Goal: Find specific page/section: Find specific page/section

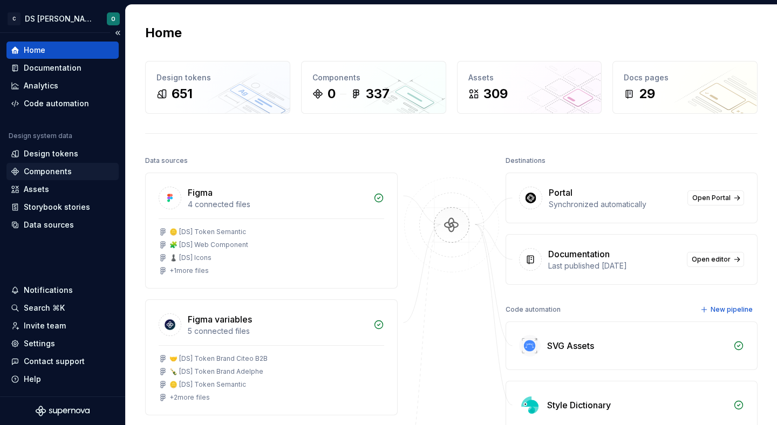
click at [53, 171] on div "Components" at bounding box center [48, 171] width 48 height 11
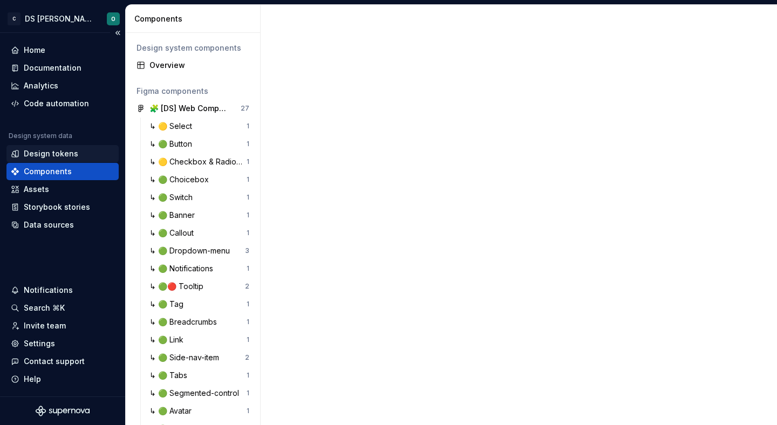
click at [56, 157] on div "Design tokens" at bounding box center [51, 153] width 55 height 11
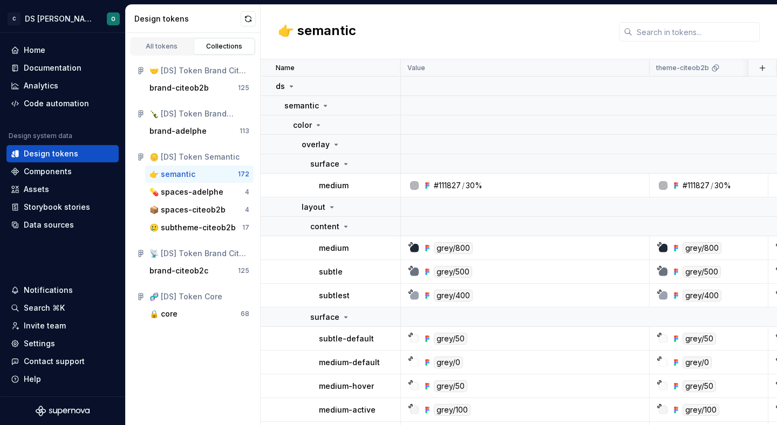
click at [471, 39] on div "👉 semantic" at bounding box center [519, 32] width 517 height 55
click at [338, 30] on h2 "👉 semantic" at bounding box center [317, 31] width 78 height 19
click at [407, 30] on div "👉 semantic" at bounding box center [519, 32] width 517 height 55
